Goal: Information Seeking & Learning: Learn about a topic

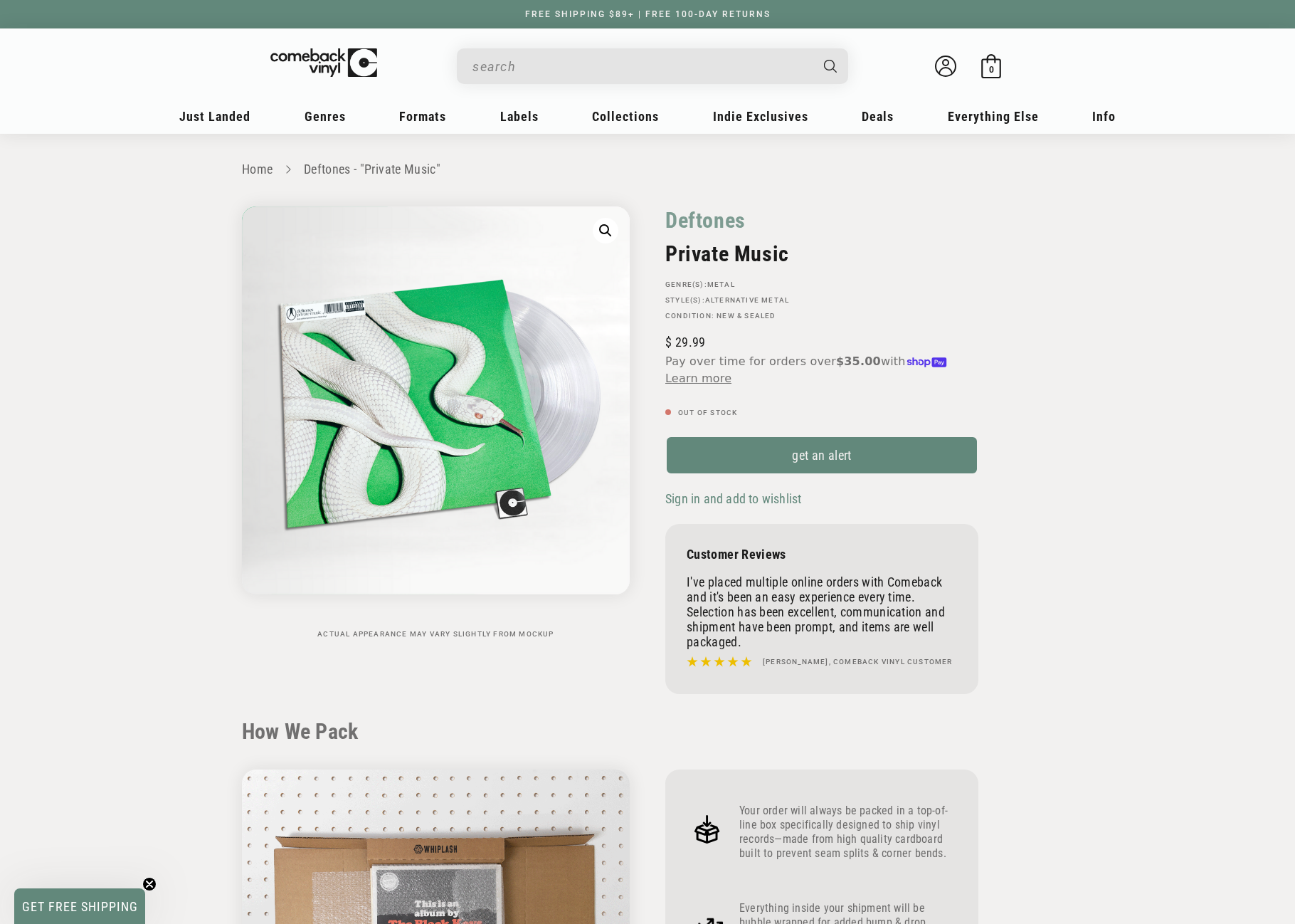
scroll to position [926, 0]
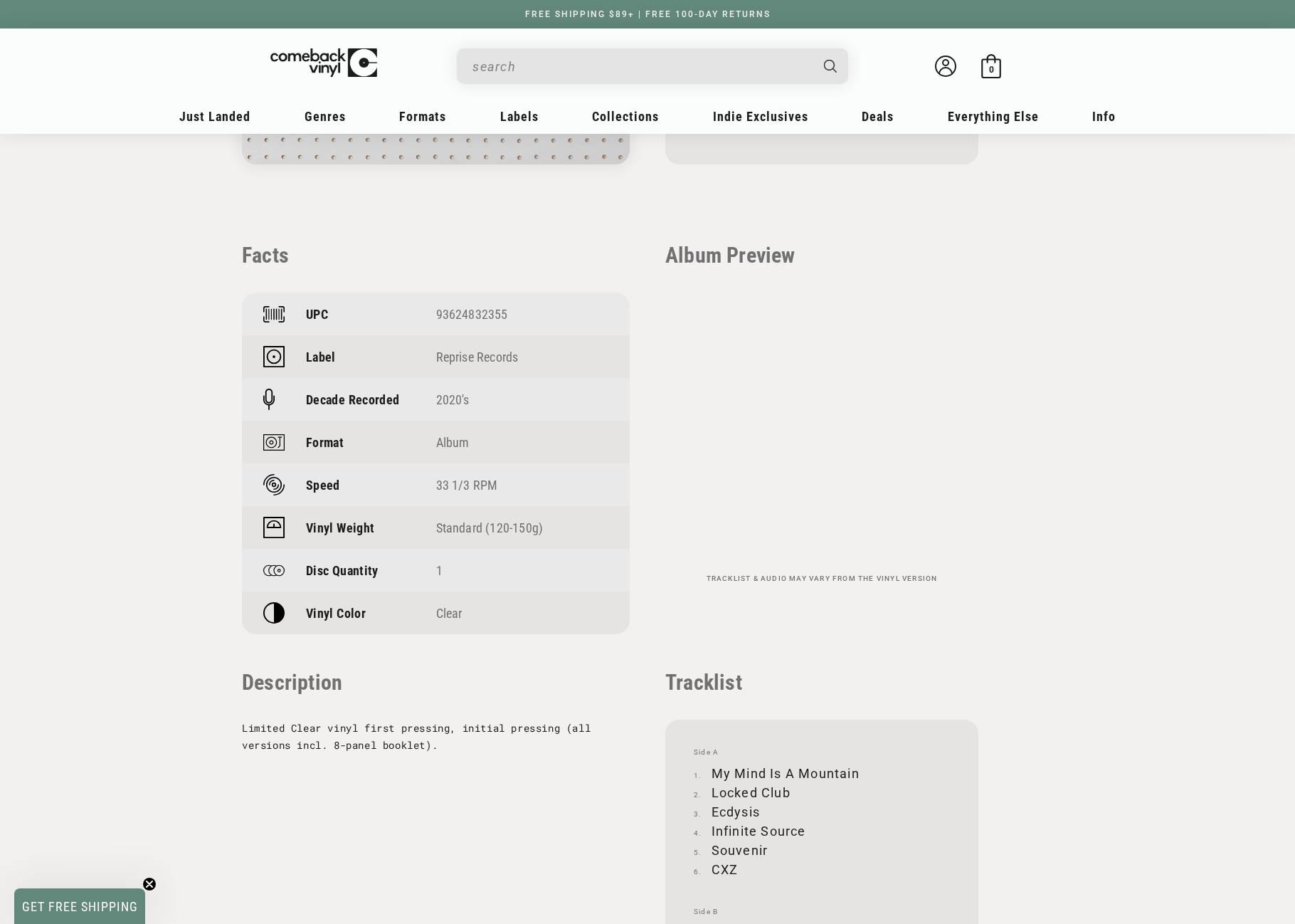
click at [618, 64] on input "When autocomplete results are available use up and down arrows to review and en…" at bounding box center [640, 66] width 337 height 29
paste input "Polygondwanaland"
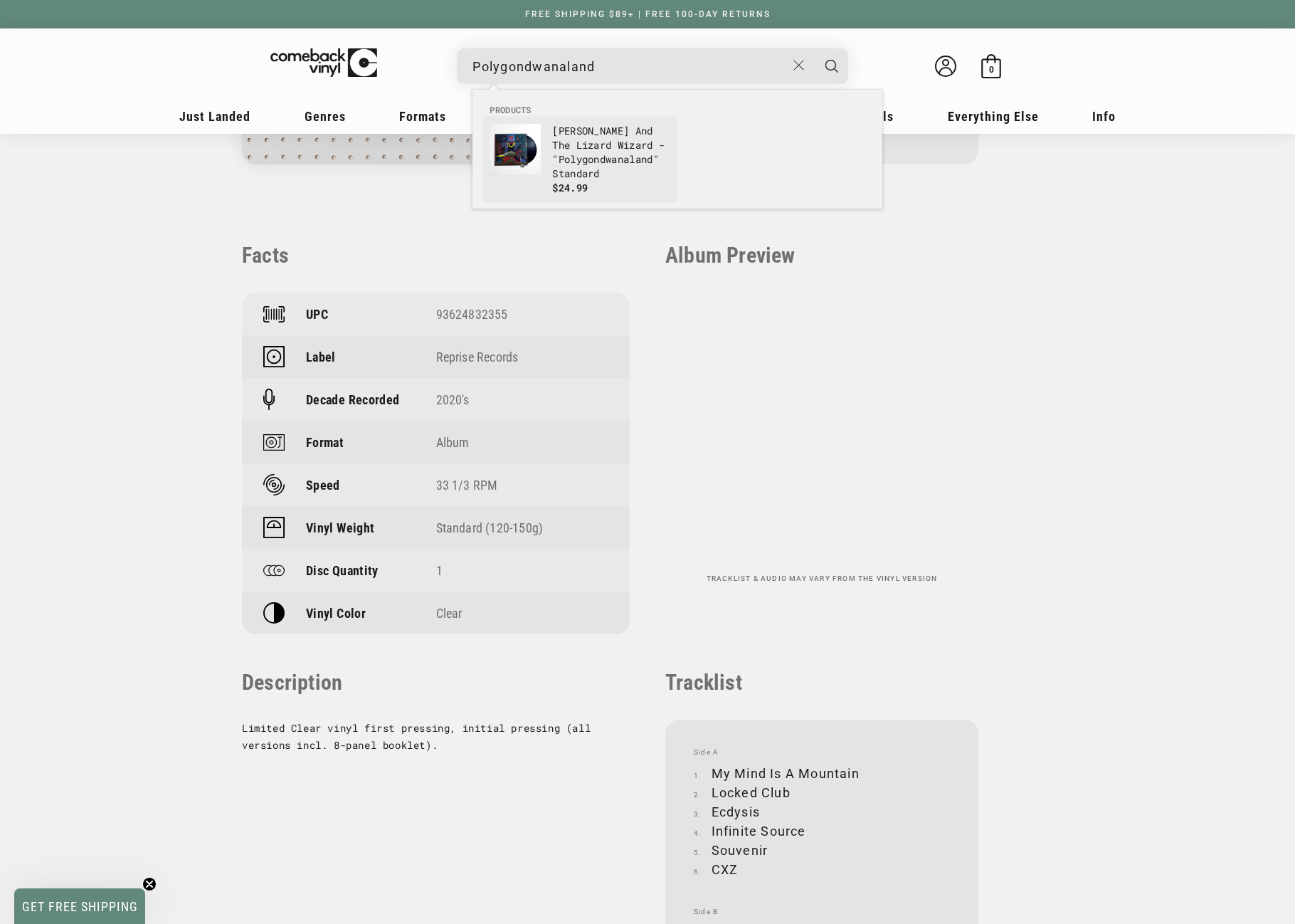
type input "Polygondwanaland"
click at [577, 141] on p "[PERSON_NAME] And The Lizard Wizard - " Polygondwanaland " Standard" at bounding box center [611, 152] width 118 height 57
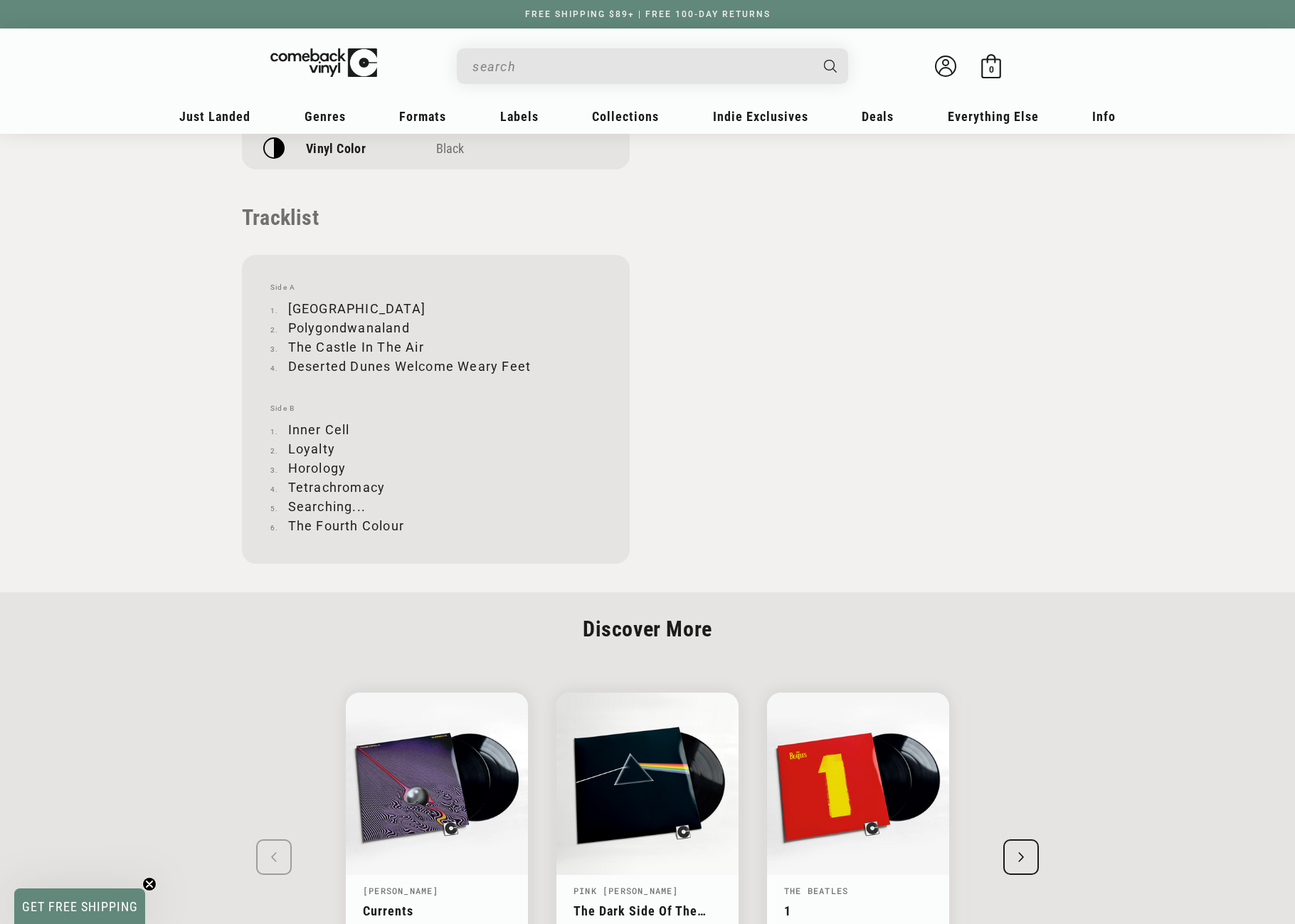
scroll to position [1423, 0]
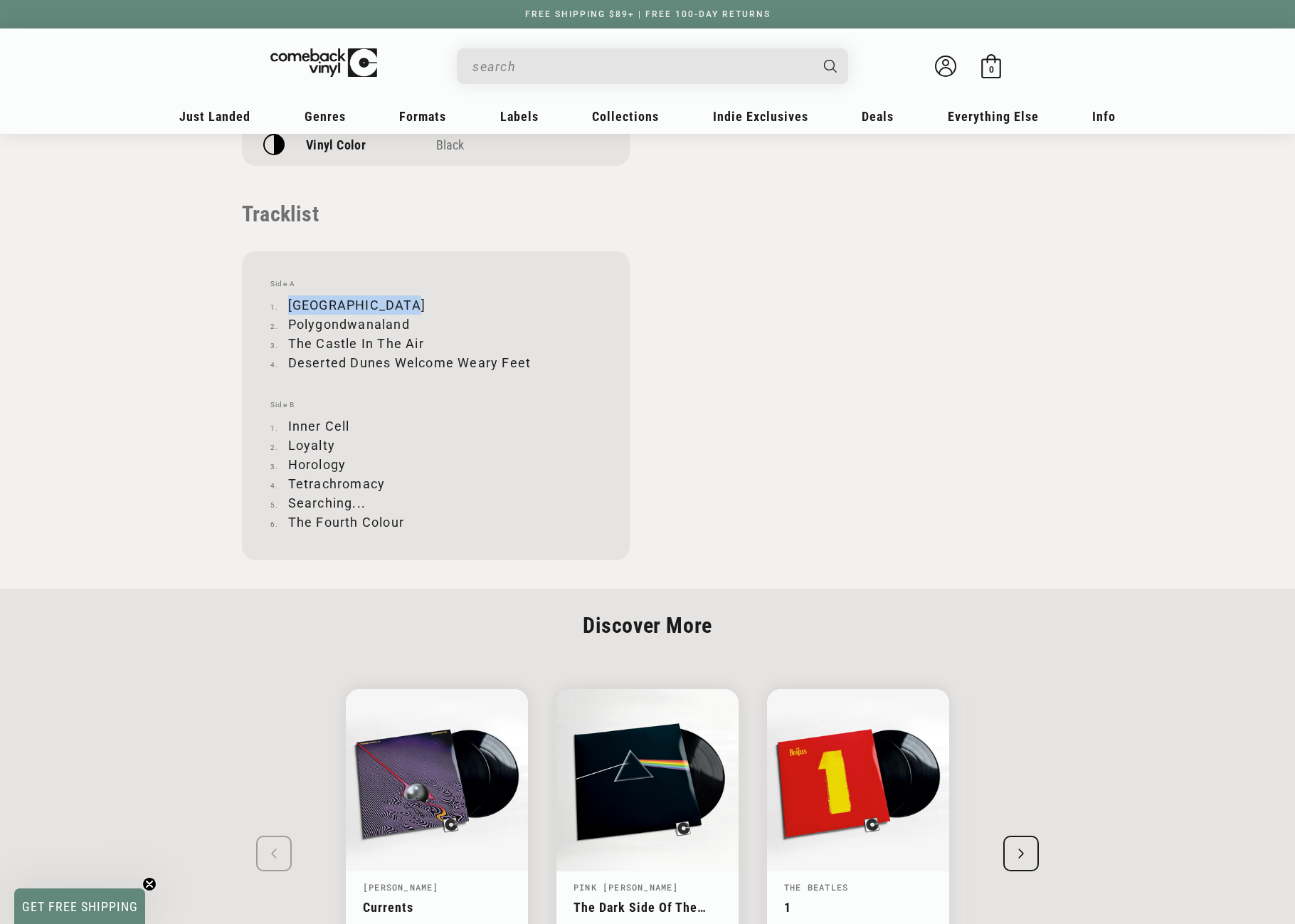
drag, startPoint x: 287, startPoint y: 306, endPoint x: 397, endPoint y: 303, distance: 110.0
click at [397, 303] on li "Crumbling Castle" at bounding box center [435, 305] width 331 height 19
copy li "Crumbling Castle"
drag, startPoint x: 289, startPoint y: 325, endPoint x: 407, endPoint y: 320, distance: 118.1
click at [407, 320] on li "Polygondwanaland" at bounding box center [435, 324] width 331 height 19
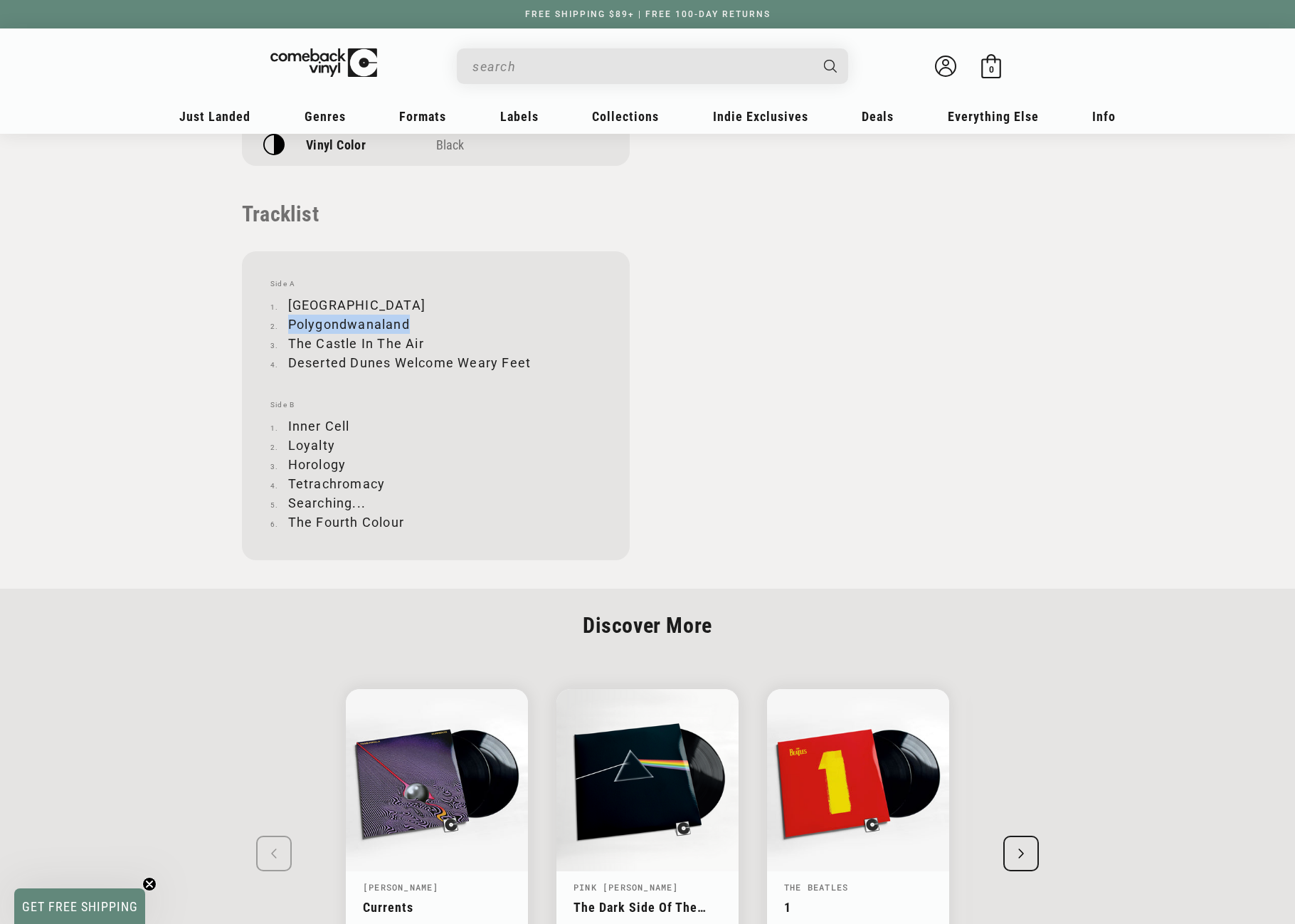
copy li "Polygondwanaland"
drag, startPoint x: 291, startPoint y: 341, endPoint x: 423, endPoint y: 340, distance: 132.0
click at [423, 340] on li "The Castle In The Air" at bounding box center [435, 344] width 331 height 19
copy li "The Castle In The Air"
drag, startPoint x: 291, startPoint y: 359, endPoint x: 527, endPoint y: 359, distance: 236.0
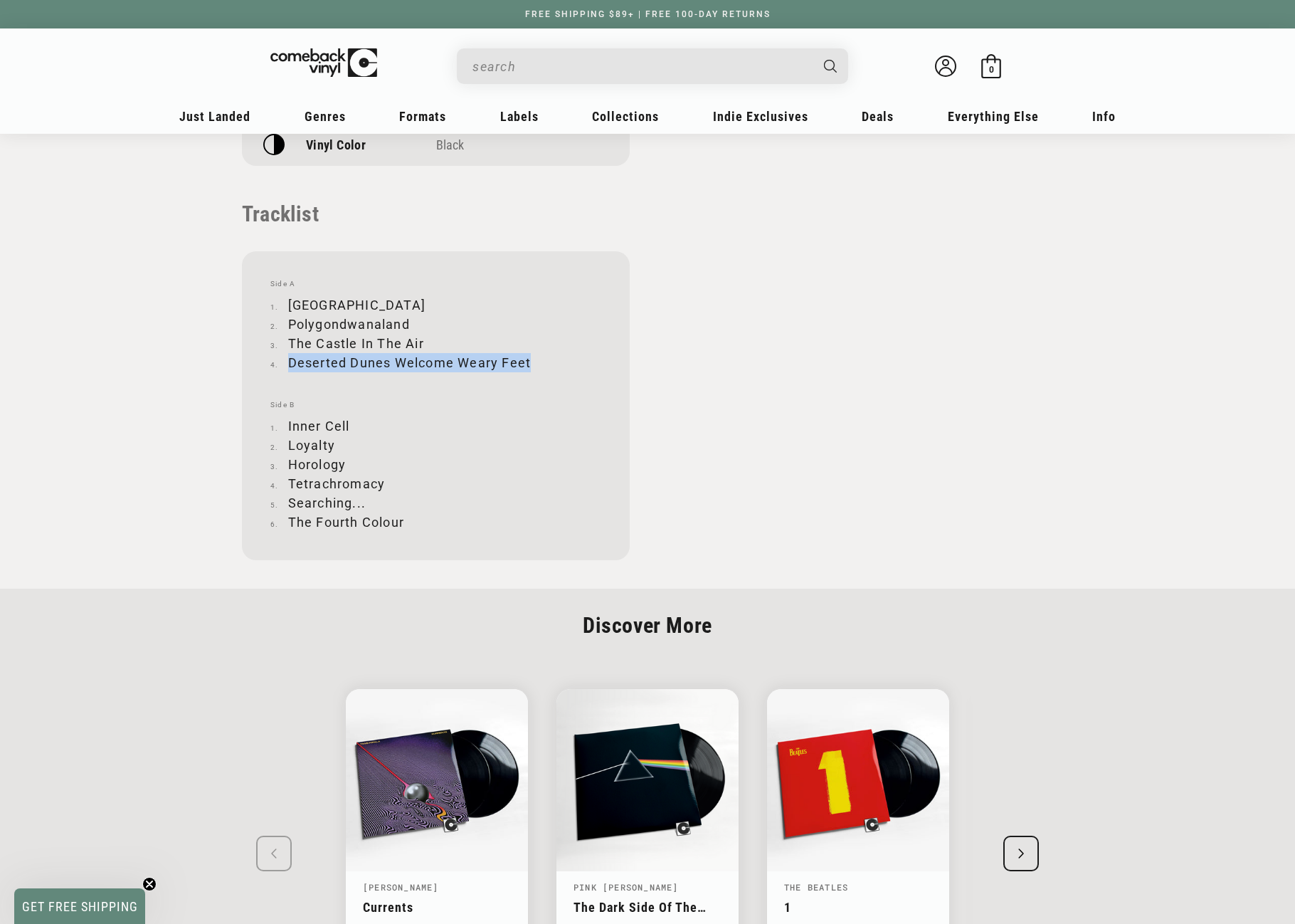
click at [527, 359] on li "Deserted Dunes Welcome Weary Feet" at bounding box center [435, 362] width 331 height 19
copy li "Deserted Dunes Welcome Weary Feet"
drag, startPoint x: 288, startPoint y: 421, endPoint x: 350, endPoint y: 429, distance: 62.5
click at [350, 429] on li "Inner Cell" at bounding box center [435, 426] width 331 height 19
copy li "Inner Cell"
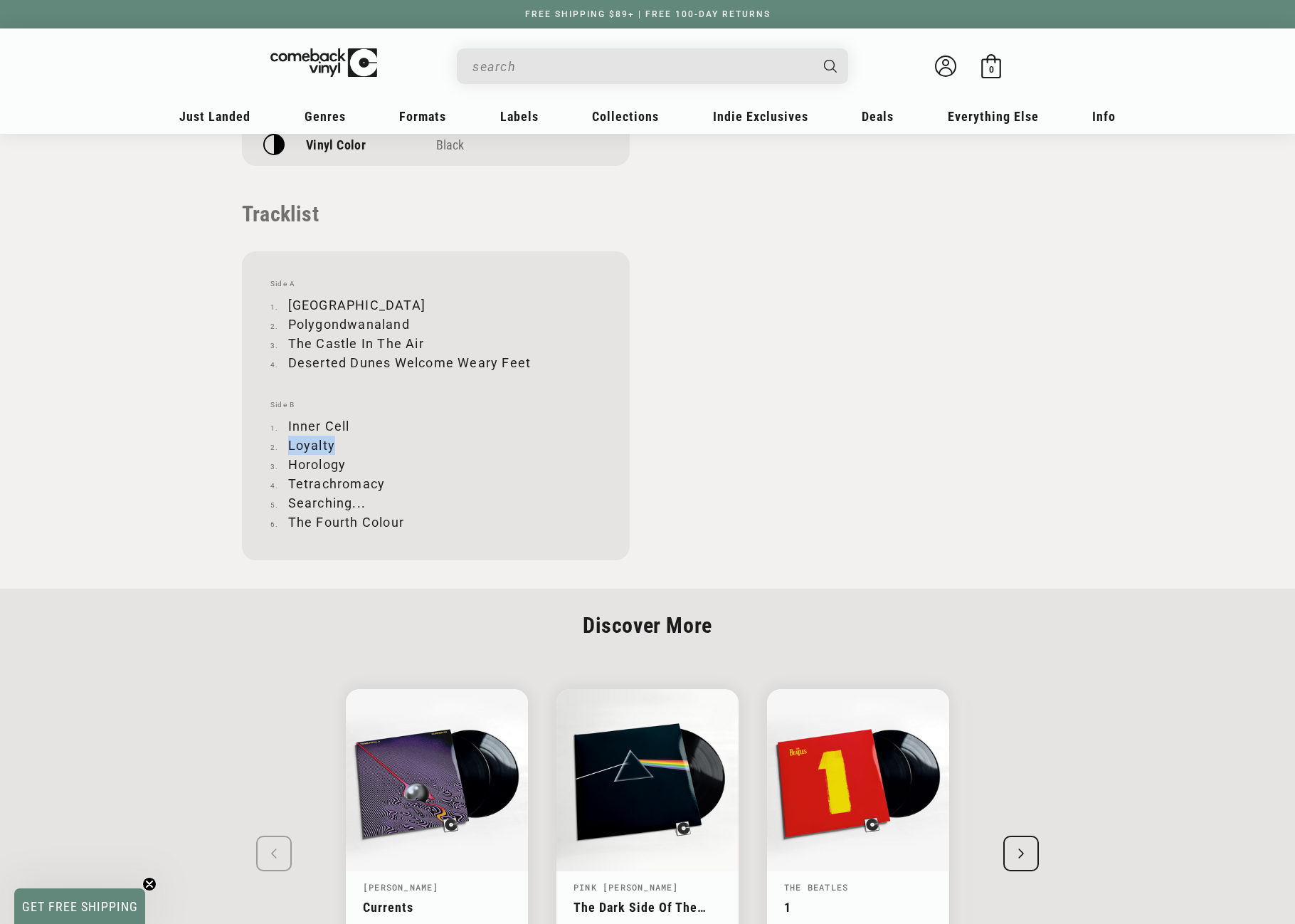
drag, startPoint x: 289, startPoint y: 445, endPoint x: 332, endPoint y: 448, distance: 43.1
click at [332, 448] on li "Loyalty" at bounding box center [435, 445] width 331 height 19
copy li "Loyalty"
drag, startPoint x: 290, startPoint y: 464, endPoint x: 344, endPoint y: 460, distance: 54.1
click at [344, 460] on li "Horology" at bounding box center [435, 464] width 331 height 19
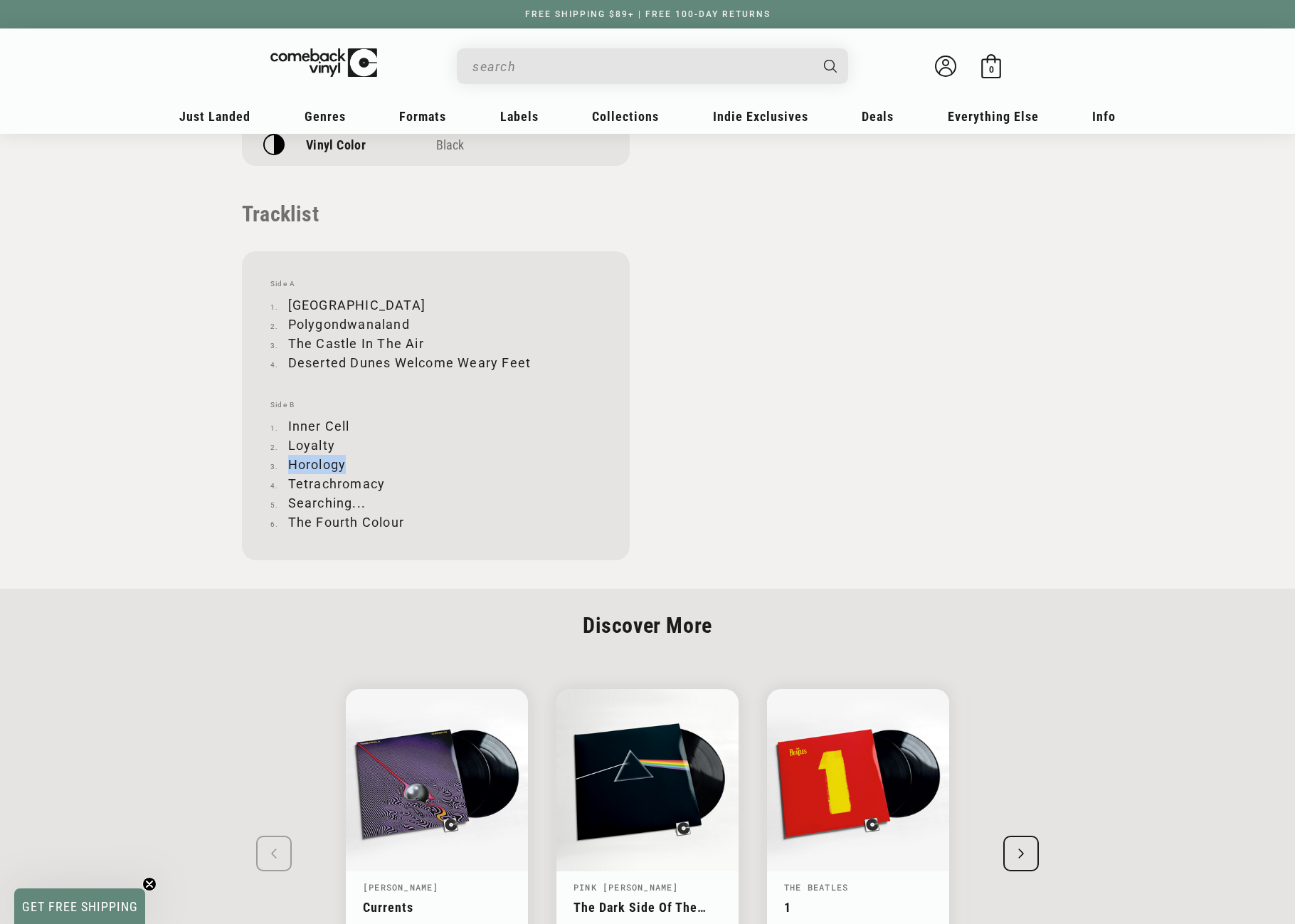
copy li "Horology"
drag, startPoint x: 289, startPoint y: 481, endPoint x: 382, endPoint y: 485, distance: 93.1
click at [382, 485] on li "Tetrachromacy" at bounding box center [435, 483] width 331 height 19
copy li "Tetrachromacy"
drag, startPoint x: 289, startPoint y: 503, endPoint x: 371, endPoint y: 504, distance: 82.0
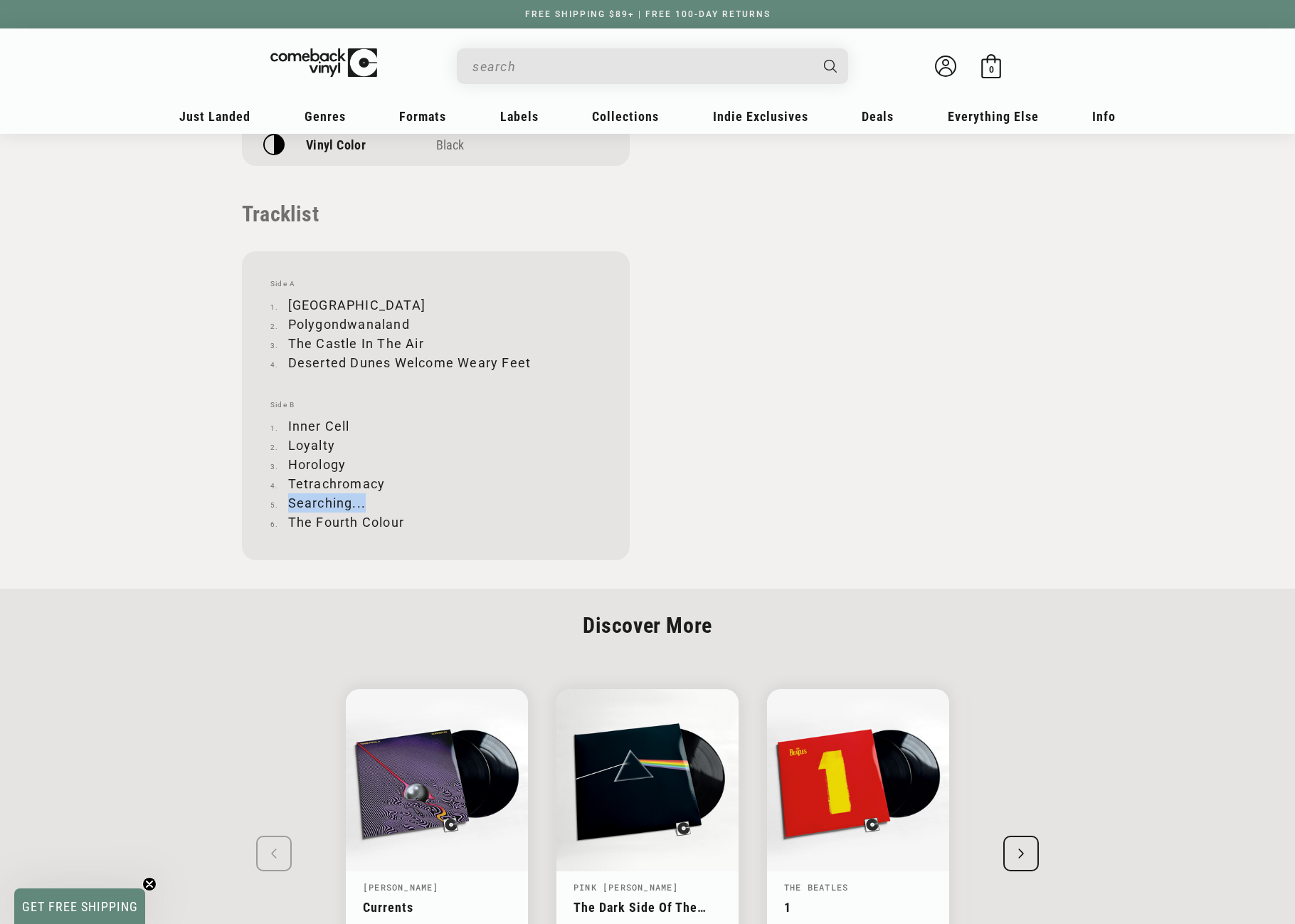
click at [371, 504] on li "Searching..." at bounding box center [435, 503] width 331 height 19
copy li "Searching..."
drag, startPoint x: 289, startPoint y: 520, endPoint x: 403, endPoint y: 525, distance: 114.1
click at [403, 525] on li "The Fourth Colour" at bounding box center [435, 522] width 331 height 19
copy li "The Fourth Colour"
